Goal: Task Accomplishment & Management: Manage account settings

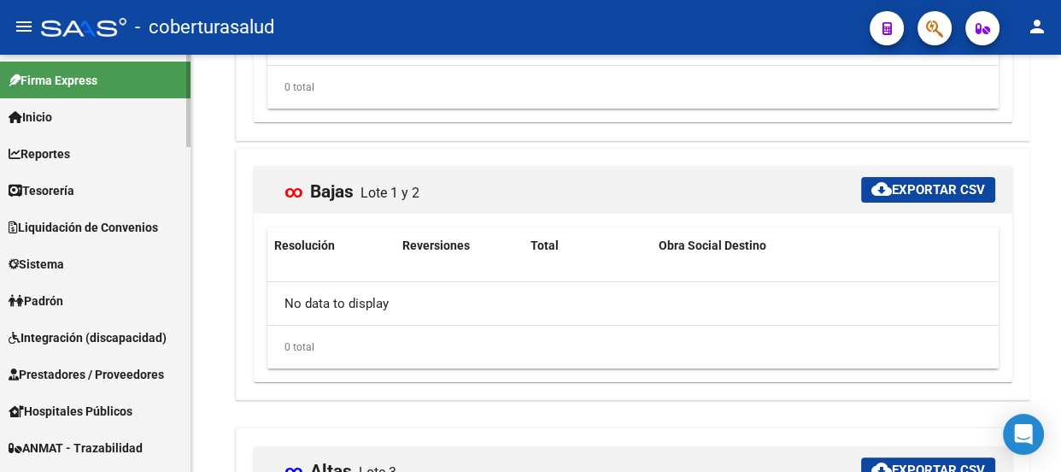
click at [53, 300] on span "Padrón" at bounding box center [36, 300] width 55 height 19
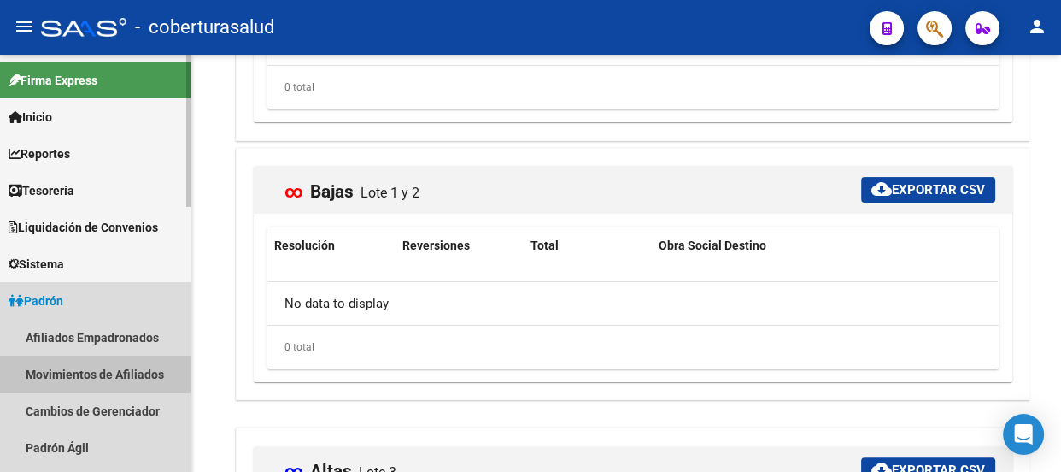
click at [74, 368] on link "Movimientos de Afiliados" at bounding box center [95, 373] width 191 height 37
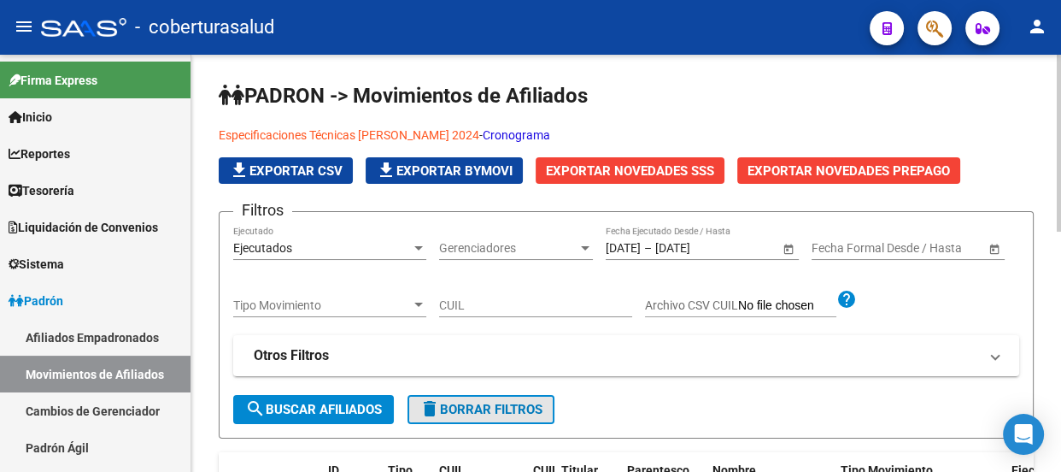
click at [490, 402] on span "delete Borrar Filtros" at bounding box center [480, 409] width 123 height 15
click at [462, 302] on input "CUIL" at bounding box center [535, 305] width 193 height 15
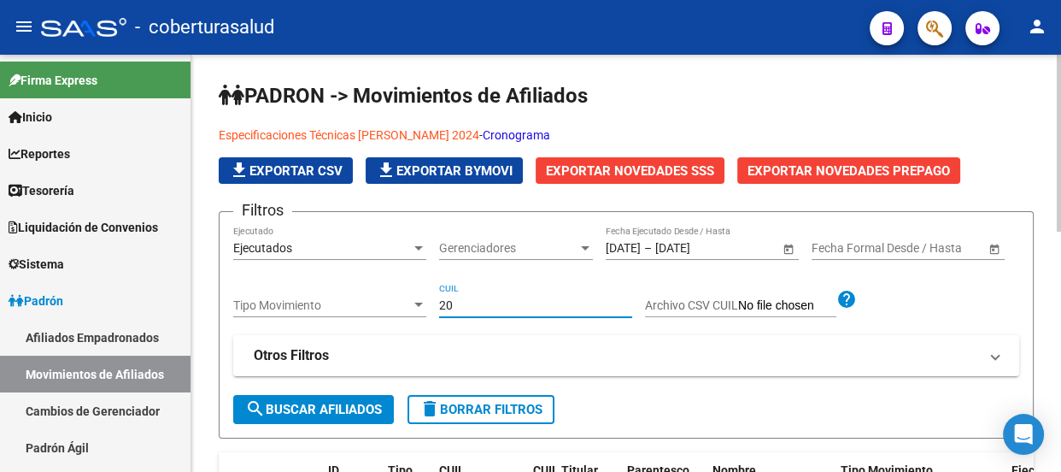
paste input "18872604"
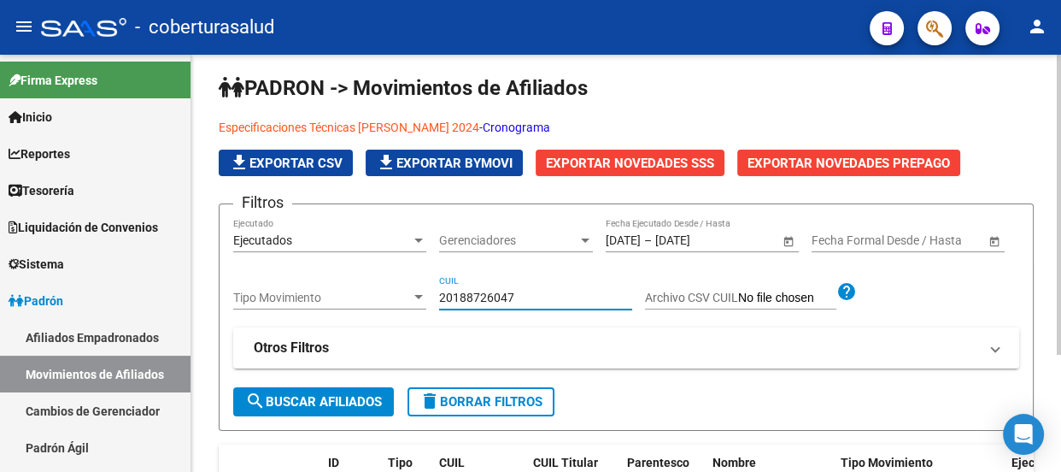
scroll to position [7, 0]
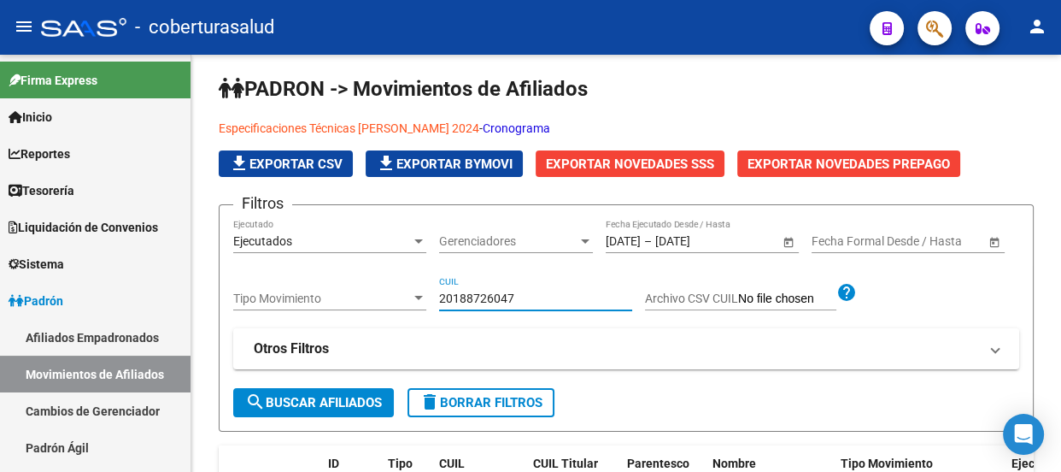
type input "20188726047"
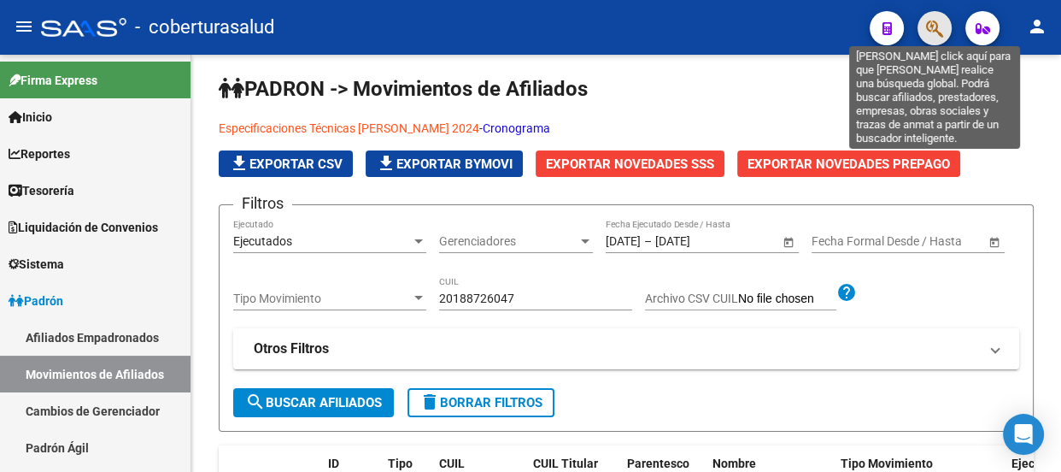
click at [931, 25] on icon "button" at bounding box center [934, 29] width 17 height 20
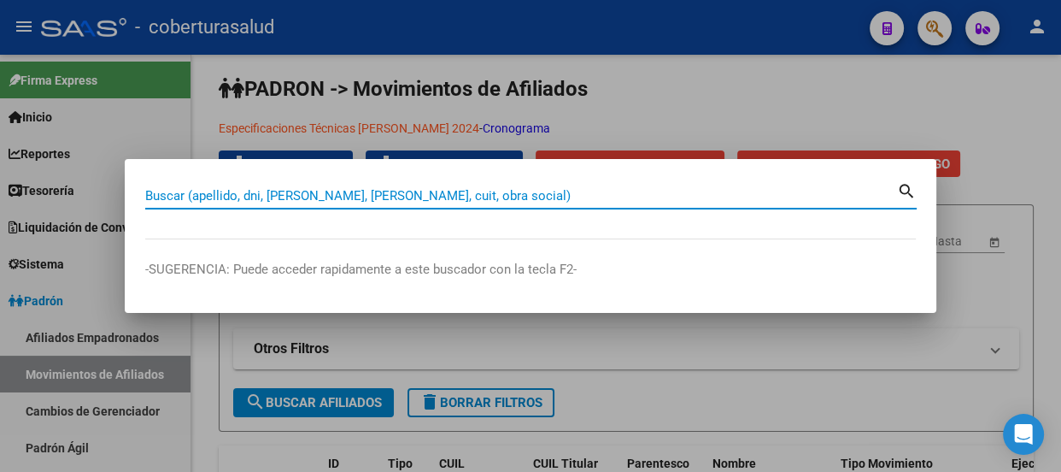
paste input "18872604"
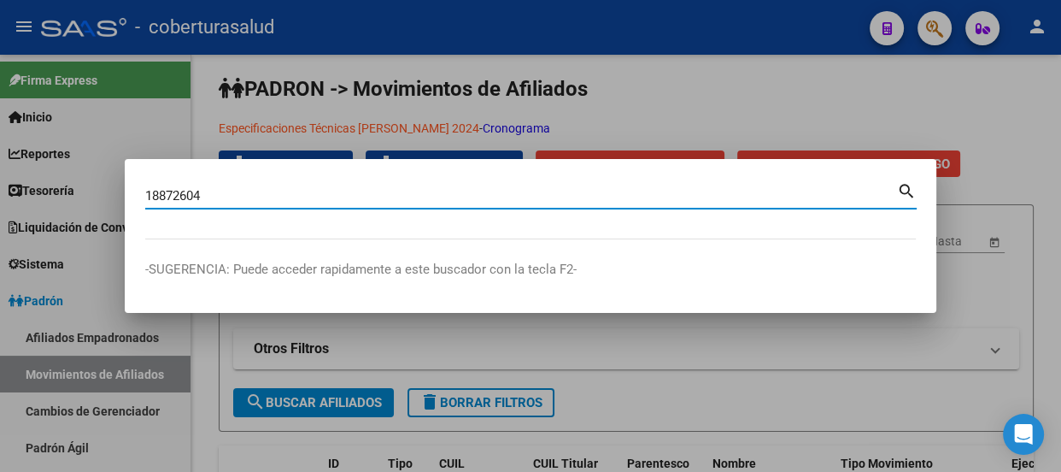
type input "18872604"
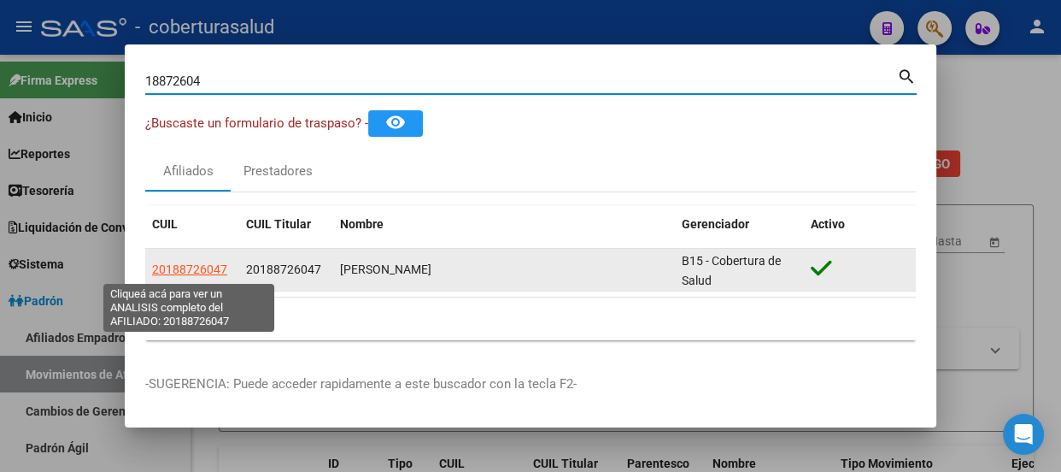
click at [212, 273] on span "20188726047" at bounding box center [189, 269] width 75 height 14
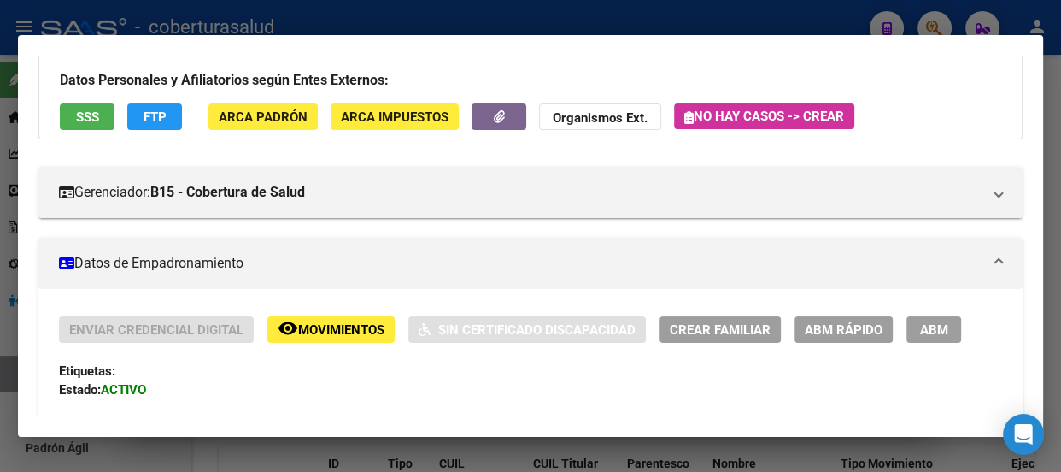
scroll to position [155, 0]
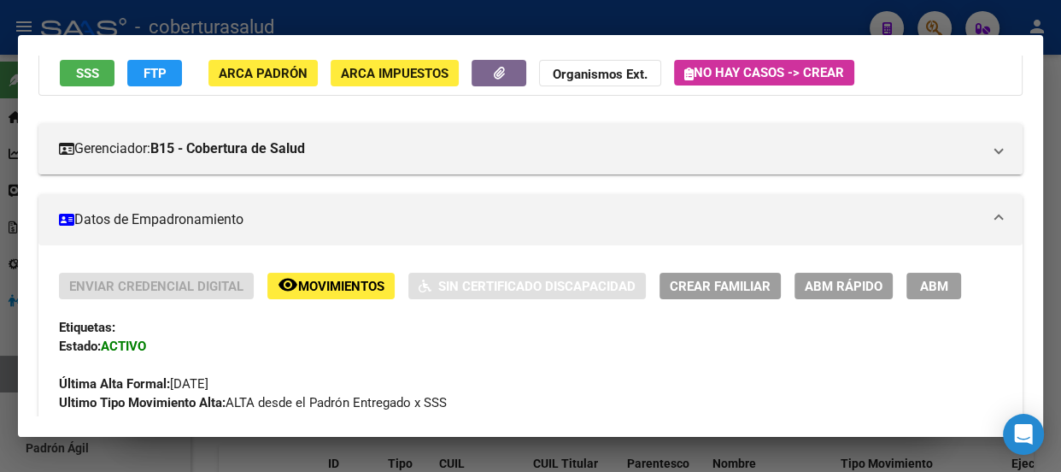
click at [328, 285] on span "Movimientos" at bounding box center [341, 286] width 86 height 15
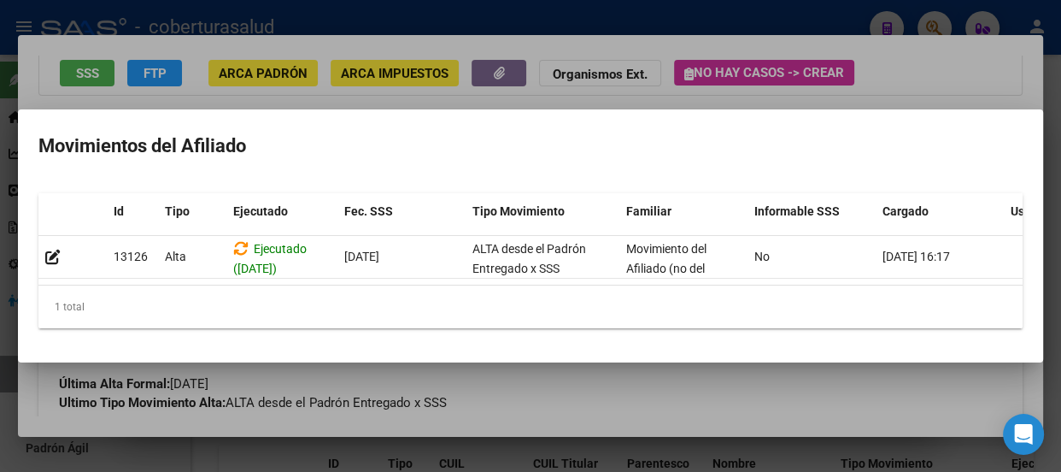
click at [597, 151] on h2 "Movimientos del Afiliado" at bounding box center [530, 146] width 984 height 32
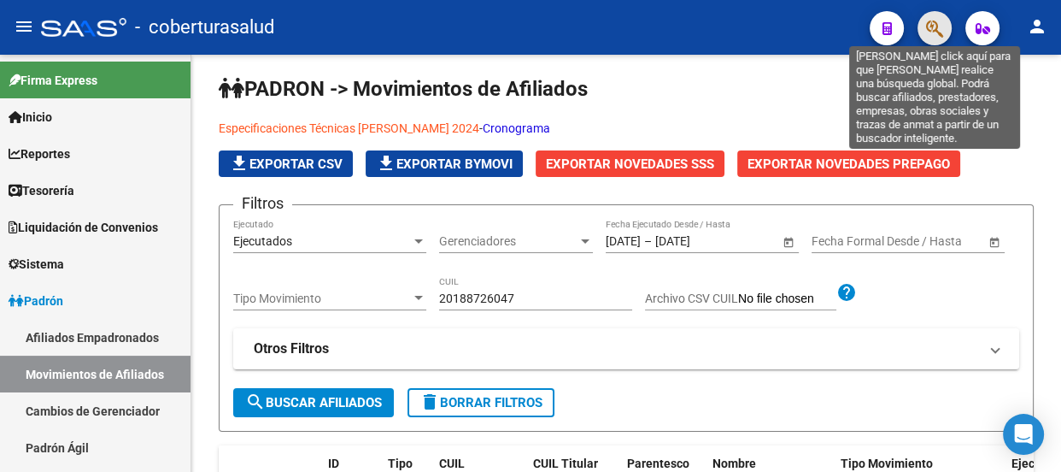
click at [938, 30] on icon "button" at bounding box center [934, 29] width 17 height 20
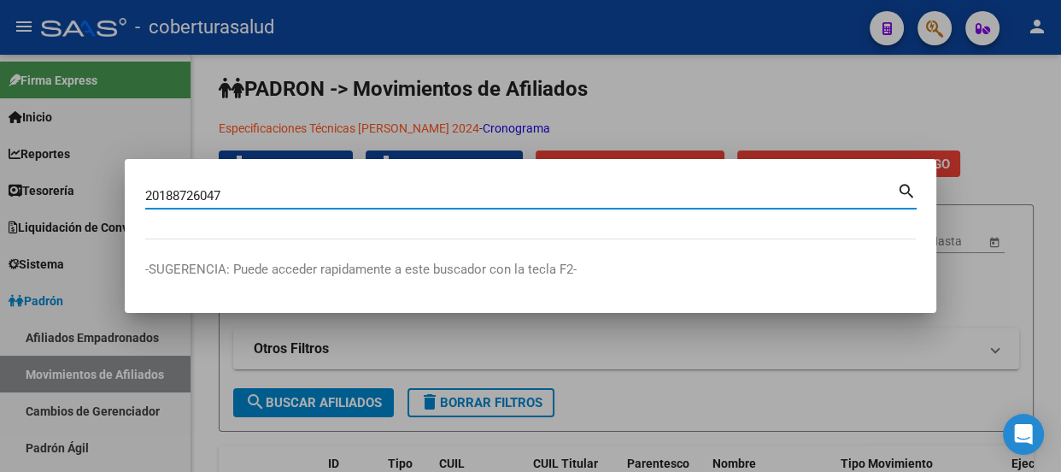
type input "20188726047"
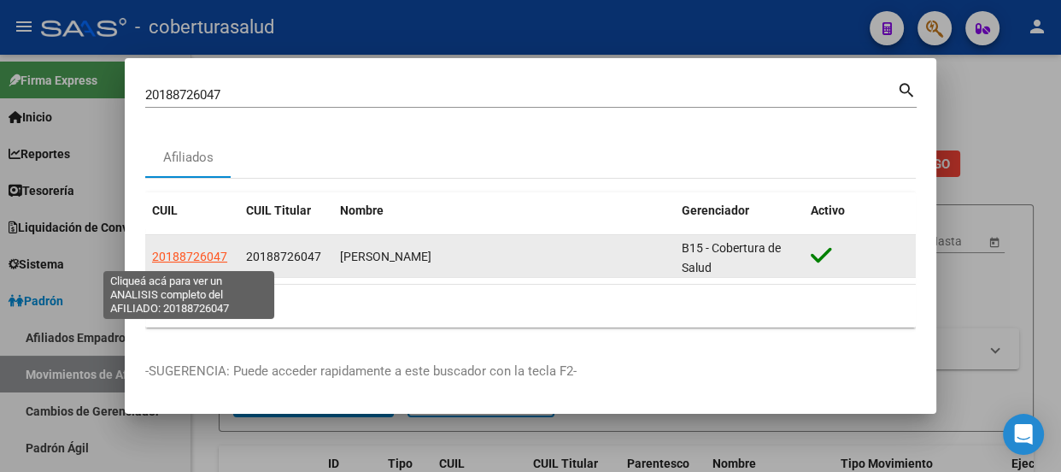
click at [195, 258] on span "20188726047" at bounding box center [189, 256] width 75 height 14
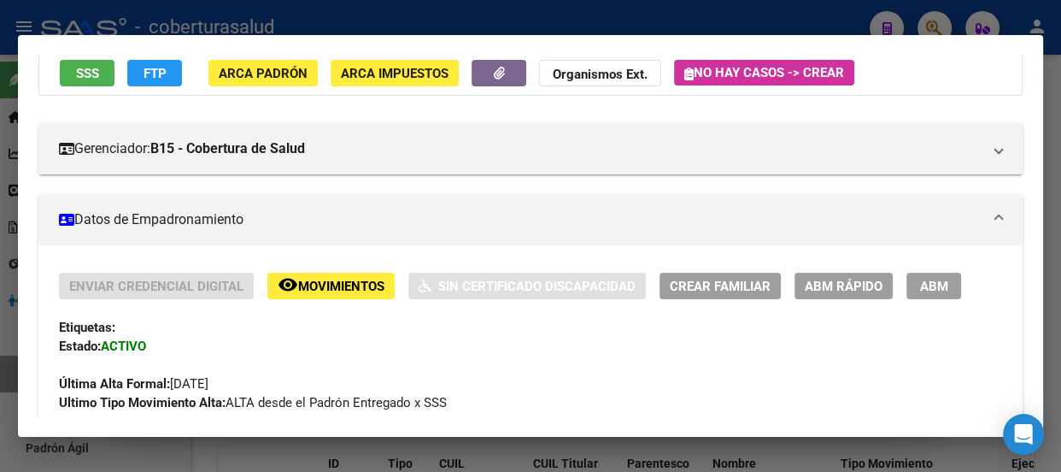
click at [940, 290] on span "ABM" at bounding box center [934, 286] width 28 height 15
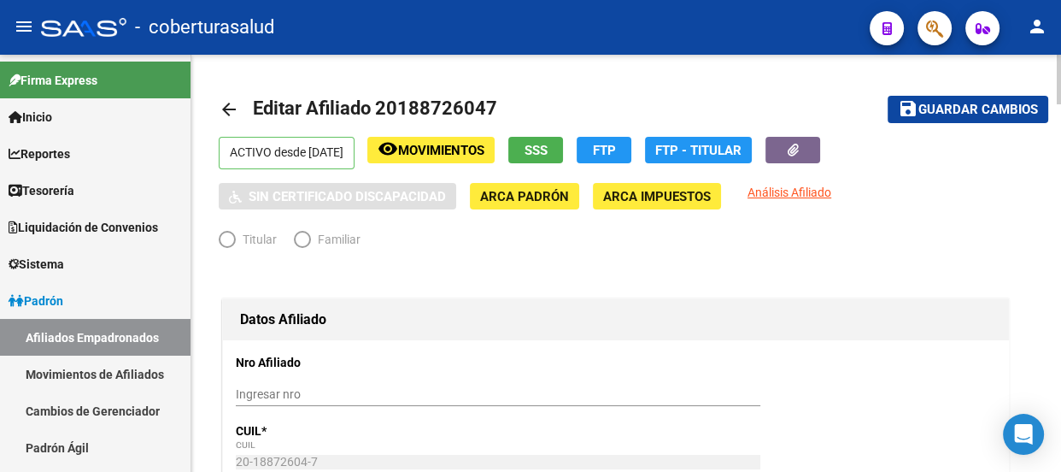
radio input "true"
type input "30-57841117-4"
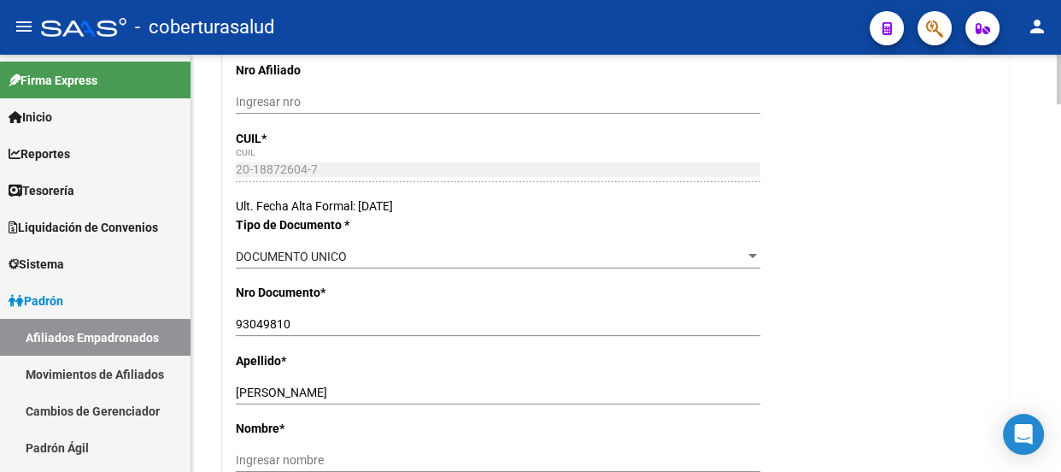
scroll to position [310, 0]
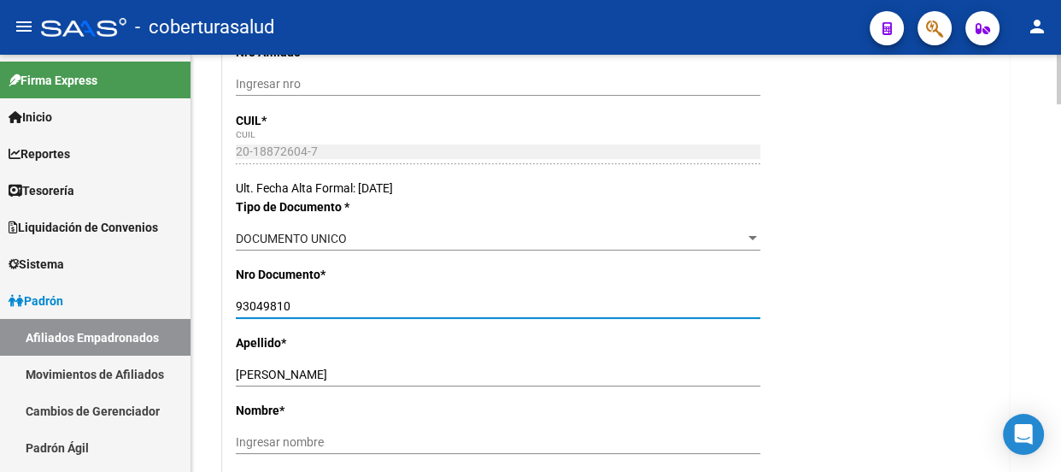
click at [267, 307] on input "93049810" at bounding box center [498, 306] width 525 height 15
paste input "18872604"
type input "18872604"
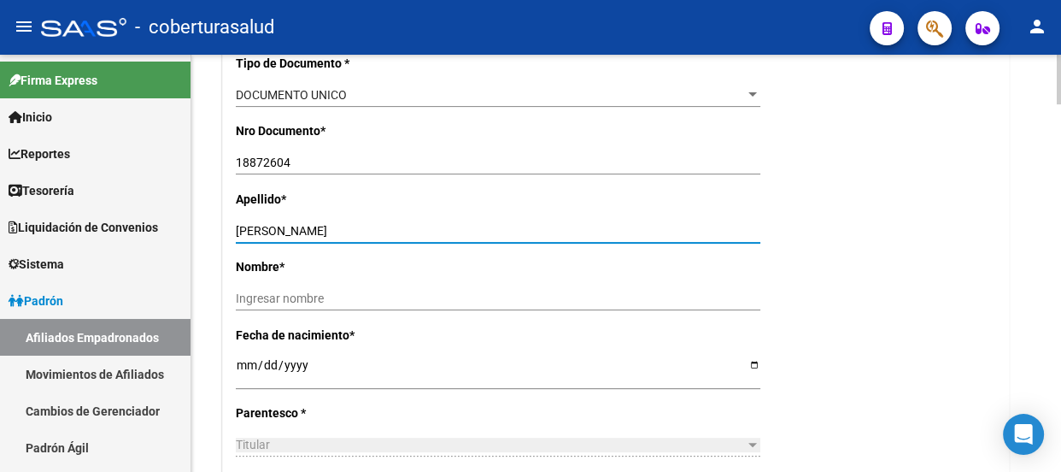
scroll to position [466, 0]
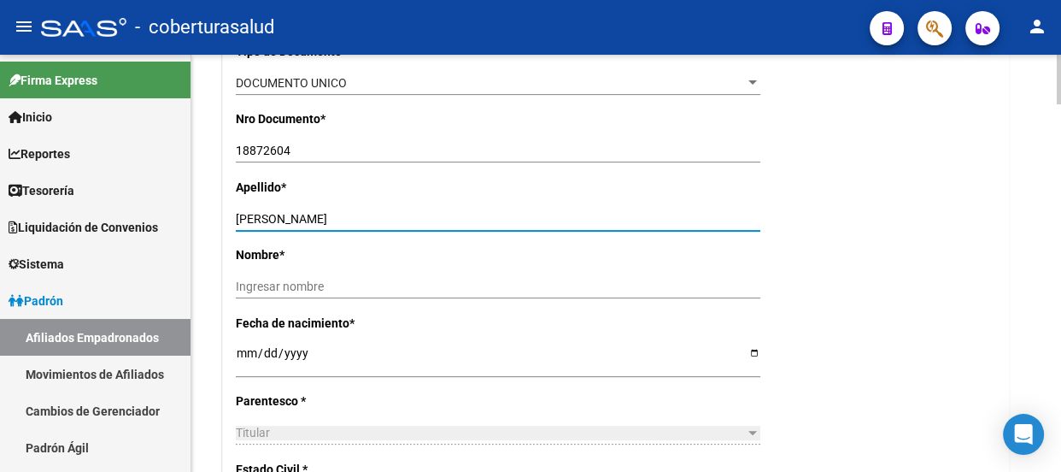
click at [341, 219] on input "[PERSON_NAME]" at bounding box center [498, 219] width 525 height 15
type input "SILOS [PERSON_NAME]"
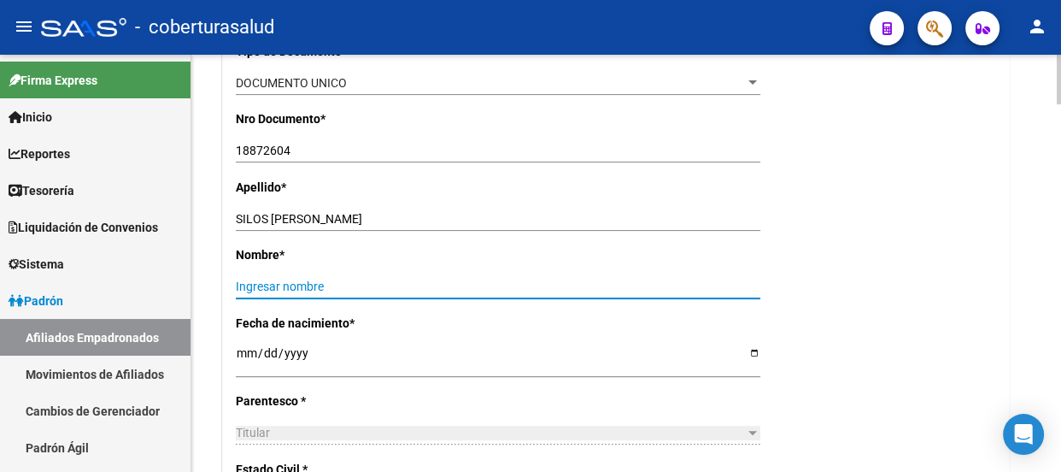
paste input "[PERSON_NAME]"
type input "[PERSON_NAME]"
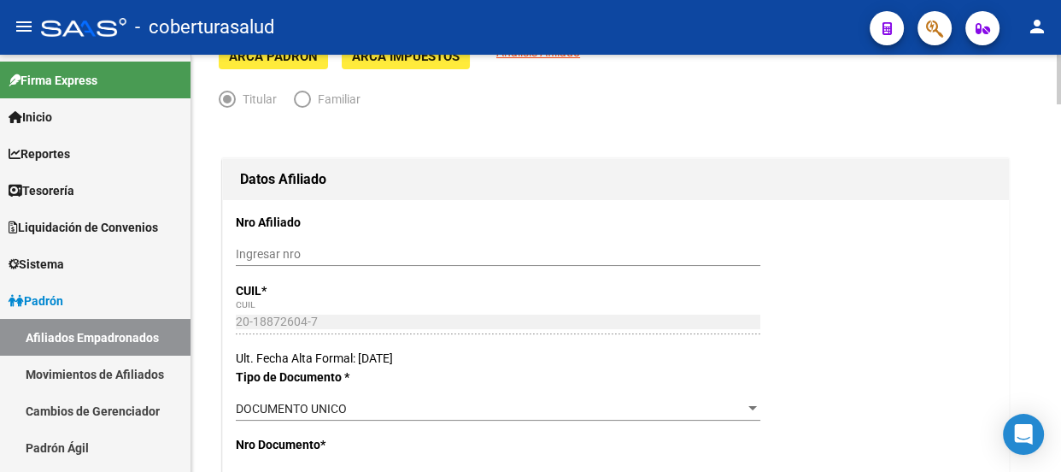
scroll to position [0, 0]
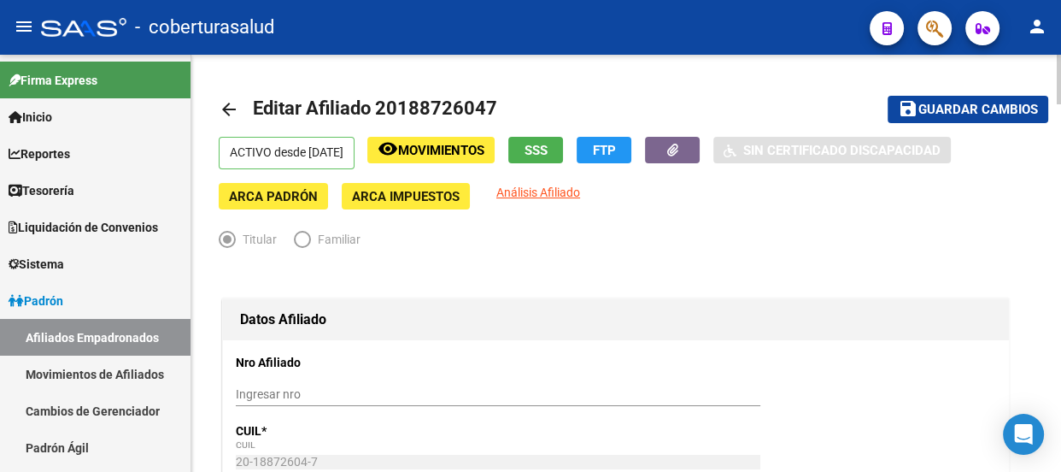
click at [982, 110] on span "Guardar cambios" at bounding box center [978, 110] width 120 height 15
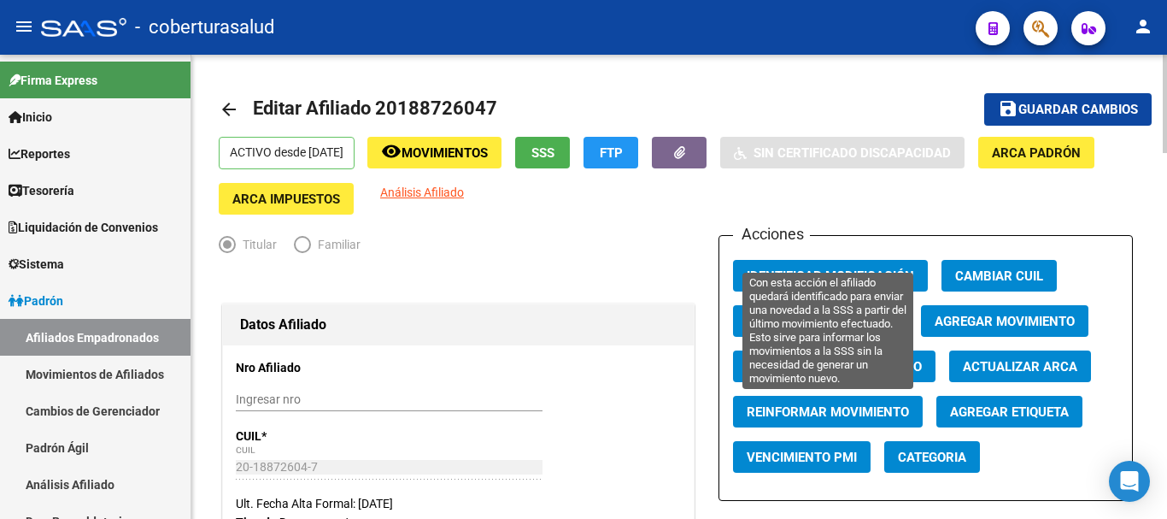
click at [807, 409] on span "Reinformar Movimiento" at bounding box center [828, 411] width 162 height 15
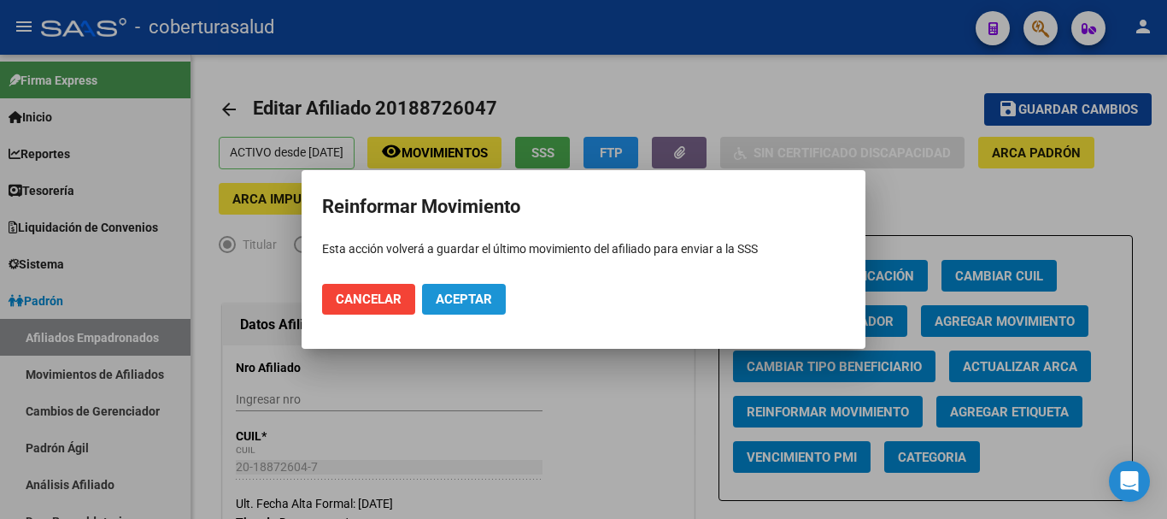
click at [472, 302] on span "Aceptar" at bounding box center [464, 298] width 56 height 15
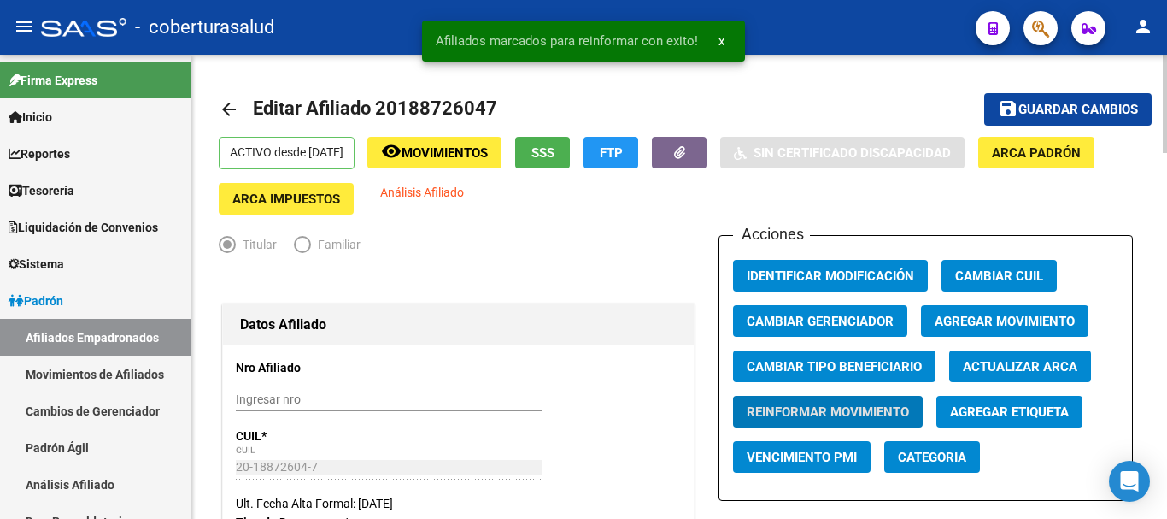
click at [441, 140] on button "remove_red_eye Movimientos" at bounding box center [434, 153] width 134 height 32
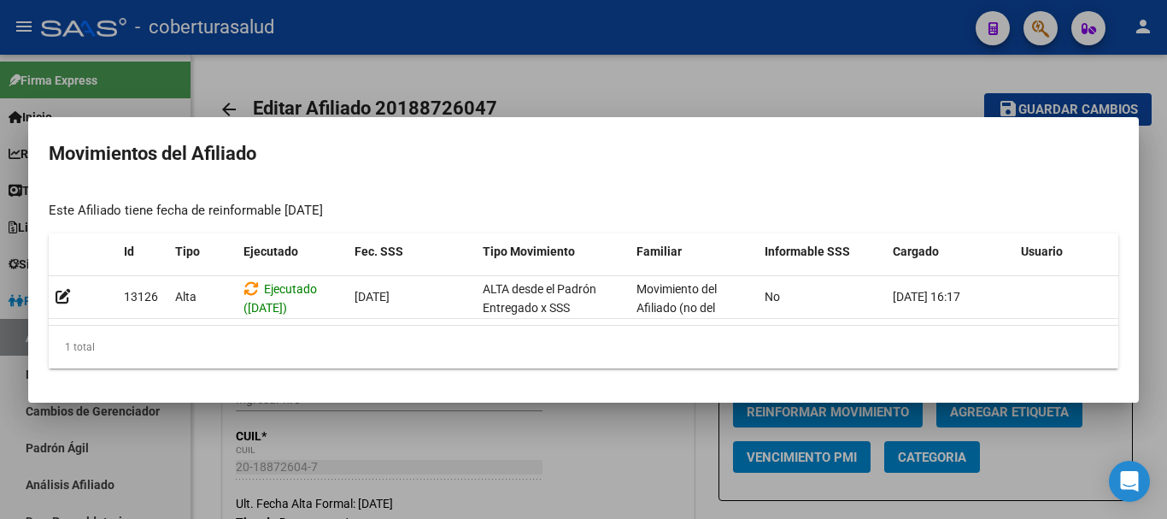
click at [752, 165] on mat-dialog-container "Movimientos del Afiliado Este Afiliado tiene fecha de reinformable [DATE] Id Ti…" at bounding box center [583, 259] width 1111 height 285
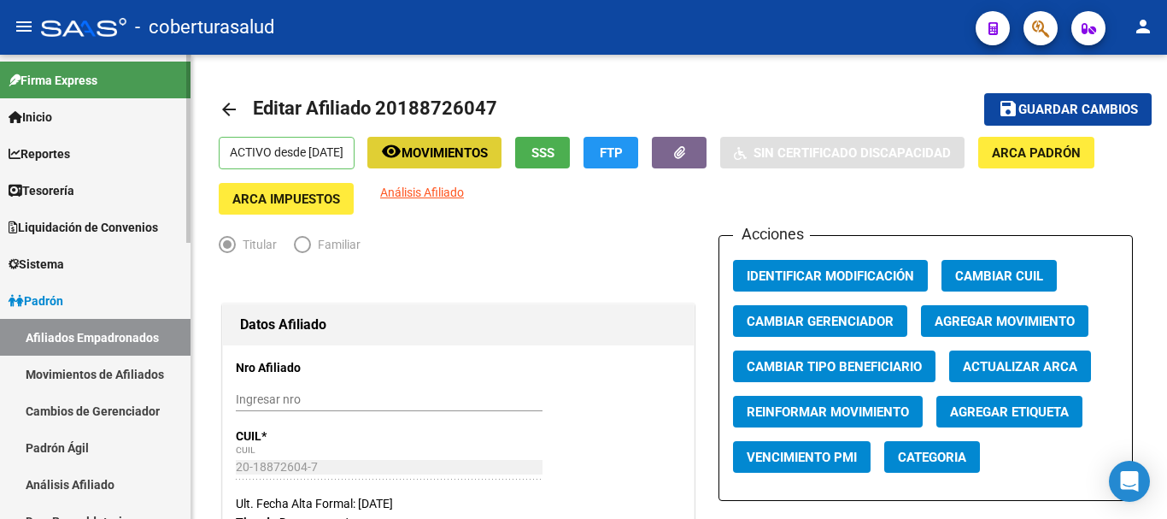
click at [91, 384] on link "Movimientos de Afiliados" at bounding box center [95, 373] width 191 height 37
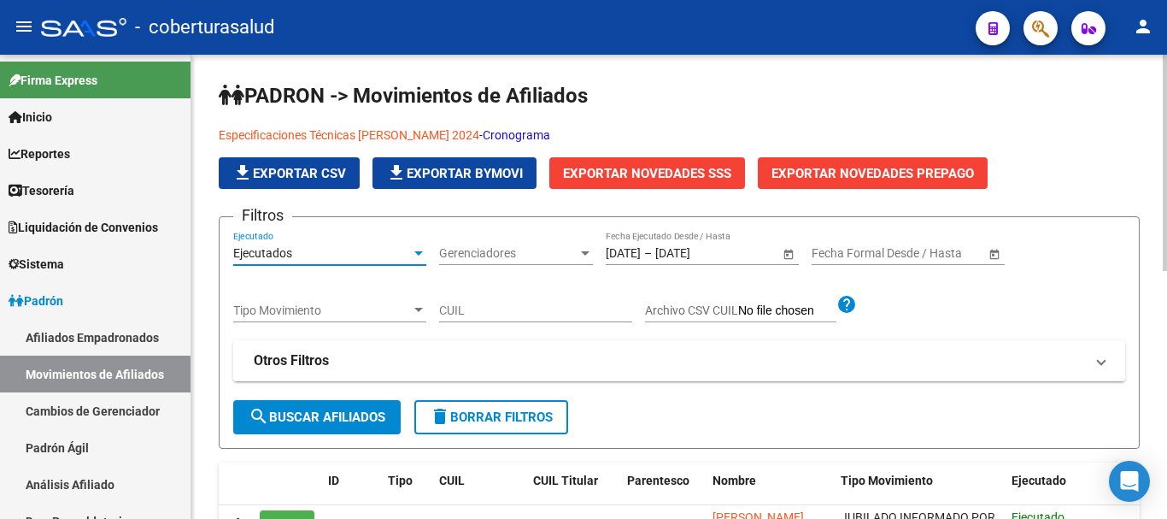
click at [391, 253] on div "Ejecutados" at bounding box center [322, 253] width 178 height 15
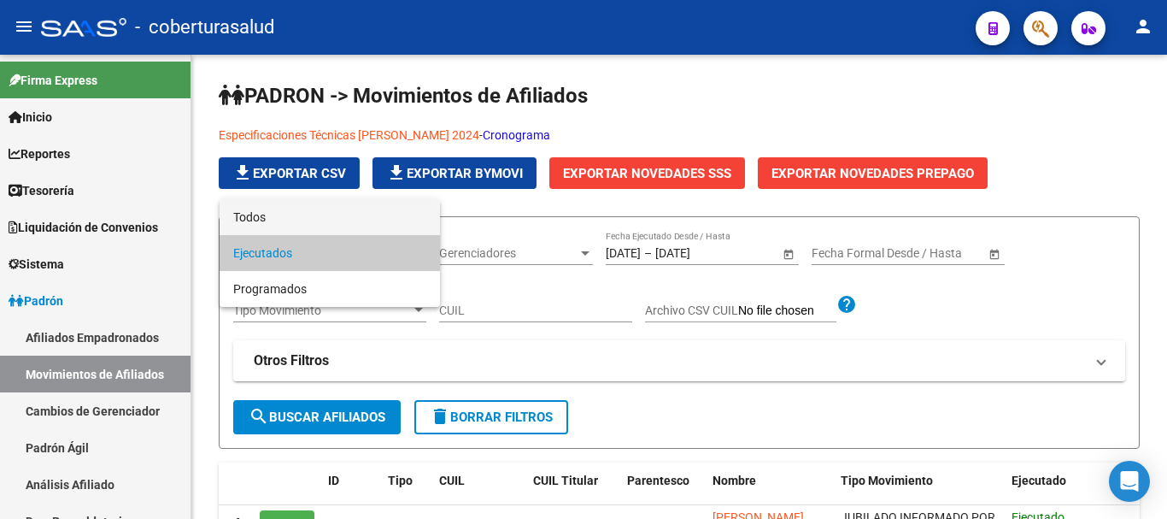
click at [302, 214] on span "Todos" at bounding box center [329, 217] width 193 height 36
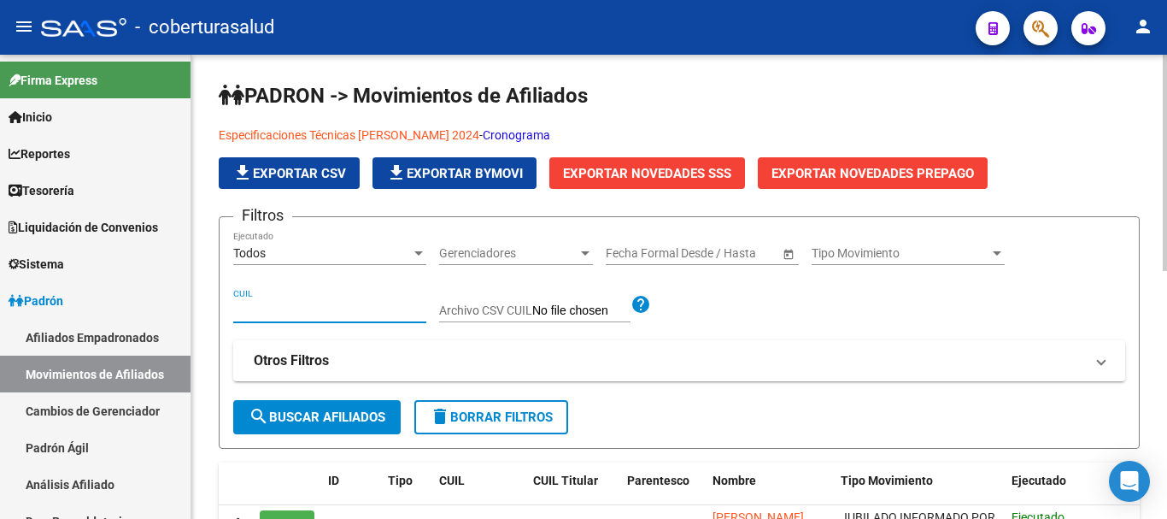
drag, startPoint x: 306, startPoint y: 311, endPoint x: 537, endPoint y: 274, distance: 233.6
click at [307, 311] on input "CUIL" at bounding box center [329, 310] width 193 height 15
paste input "[PERSON_NAME]"
drag, startPoint x: 316, startPoint y: 311, endPoint x: 192, endPoint y: 308, distance: 123.9
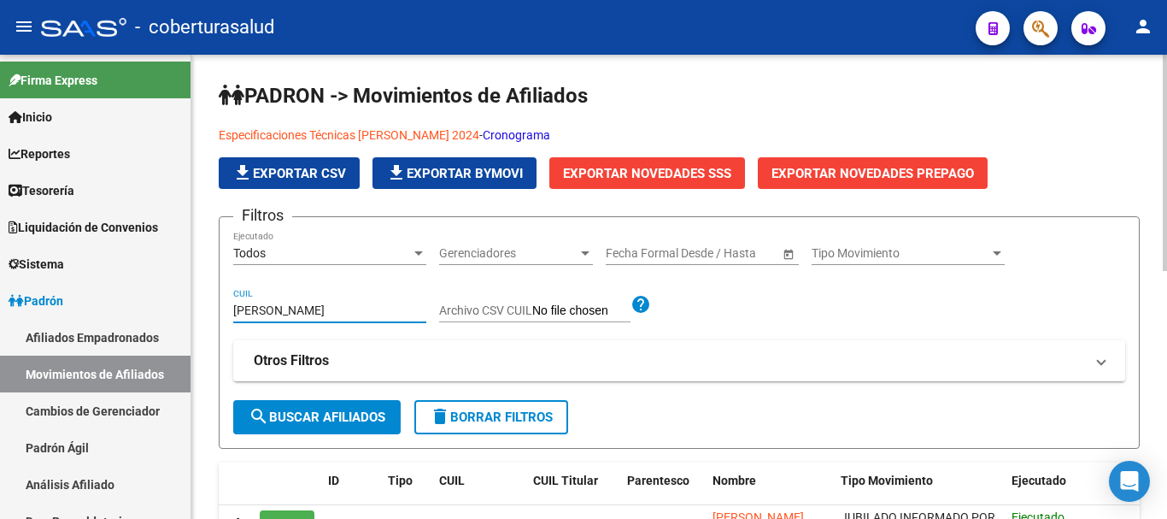
paste input "20188726047"
type input "20188726047"
click at [349, 420] on span "search Buscar Afiliados" at bounding box center [317, 416] width 137 height 15
